Goal: Communication & Community: Answer question/provide support

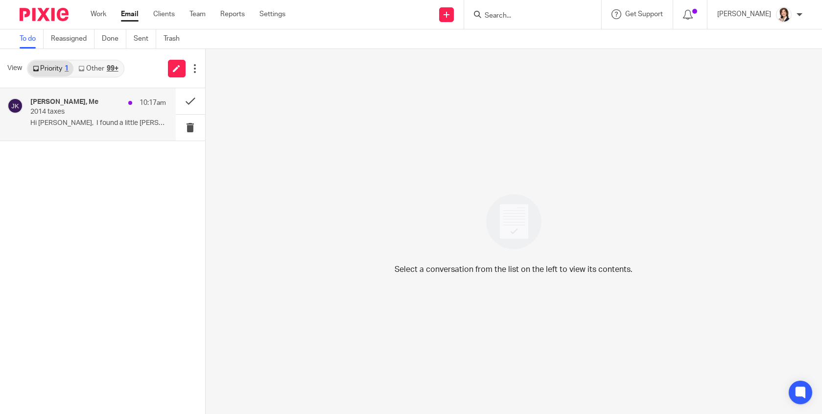
drag, startPoint x: 0, startPoint y: 0, endPoint x: 73, endPoint y: 112, distance: 133.7
click at [73, 112] on p "2014 taxes" at bounding box center [84, 112] width 108 height 8
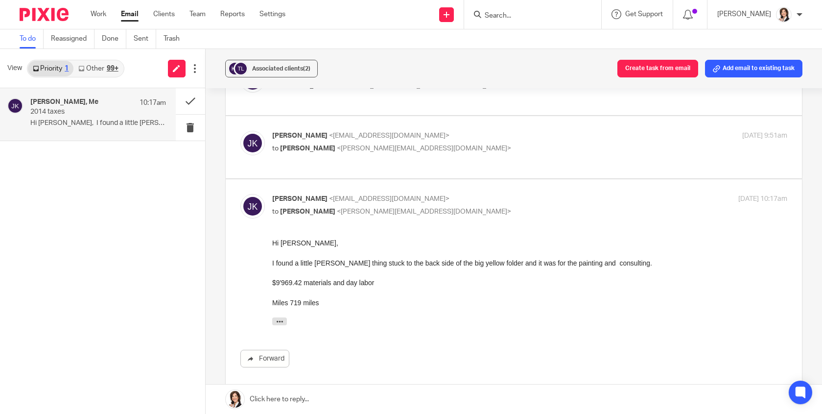
scroll to position [343, 0]
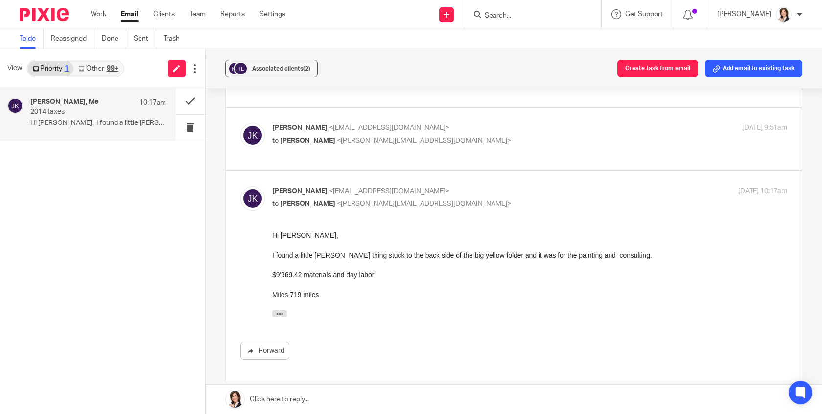
click at [309, 391] on link at bounding box center [514, 399] width 617 height 29
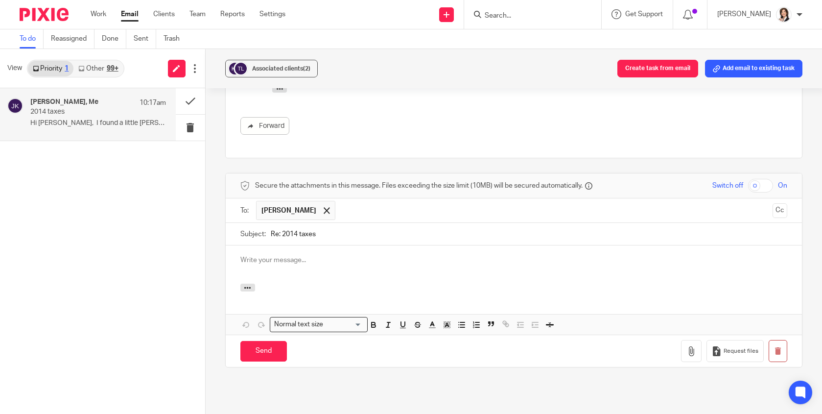
scroll to position [0, 0]
click at [280, 255] on p at bounding box center [514, 260] width 547 height 10
click at [392, 255] on p "Call me. I'm not sure if this is income or expense? Already claimed in a past y…" at bounding box center [514, 260] width 547 height 10
drag, startPoint x: 456, startPoint y: 217, endPoint x: 477, endPoint y: 217, distance: 21.1
click at [477, 255] on p "Call me. I'm not sure if this is income or expense? If expenses, already claime…" at bounding box center [514, 260] width 547 height 10
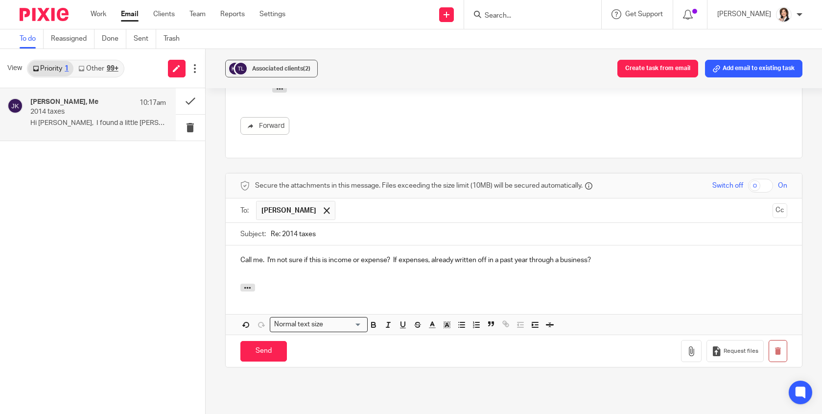
click at [291, 223] on input "Re: 2014 taxes" at bounding box center [529, 234] width 517 height 22
type input "Re: 2024 taxes"
click at [274, 341] on input "Send" at bounding box center [264, 351] width 47 height 21
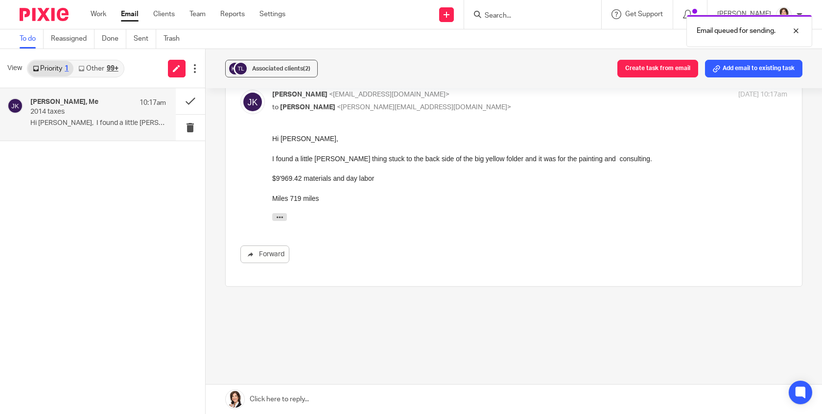
scroll to position [396, 0]
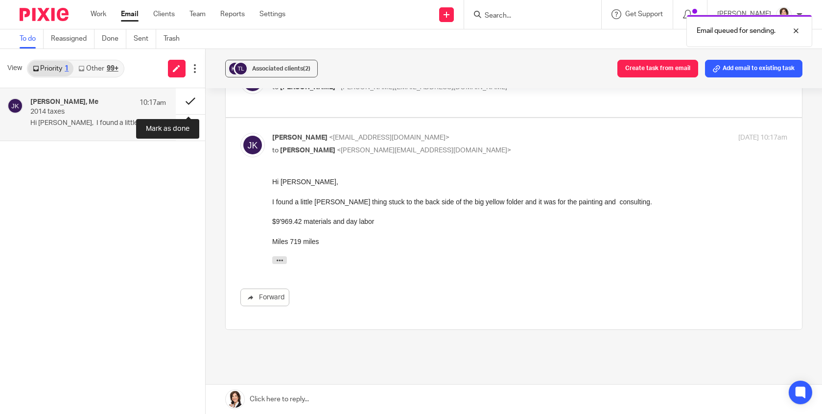
click at [193, 99] on button at bounding box center [190, 101] width 29 height 26
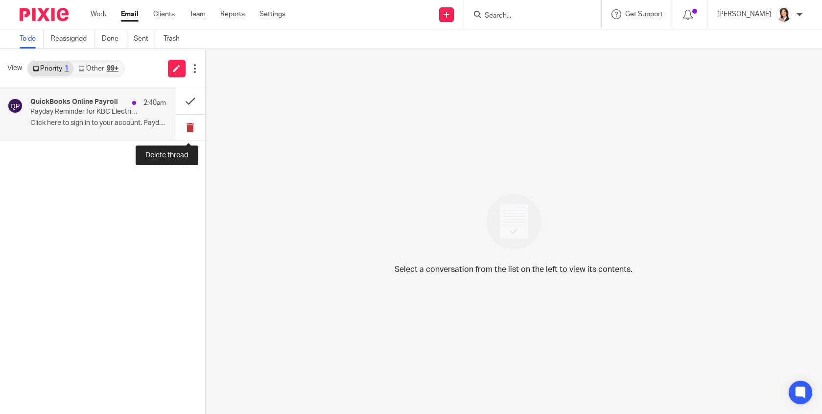
click at [187, 125] on button at bounding box center [190, 128] width 29 height 26
